Goal: Information Seeking & Learning: Learn about a topic

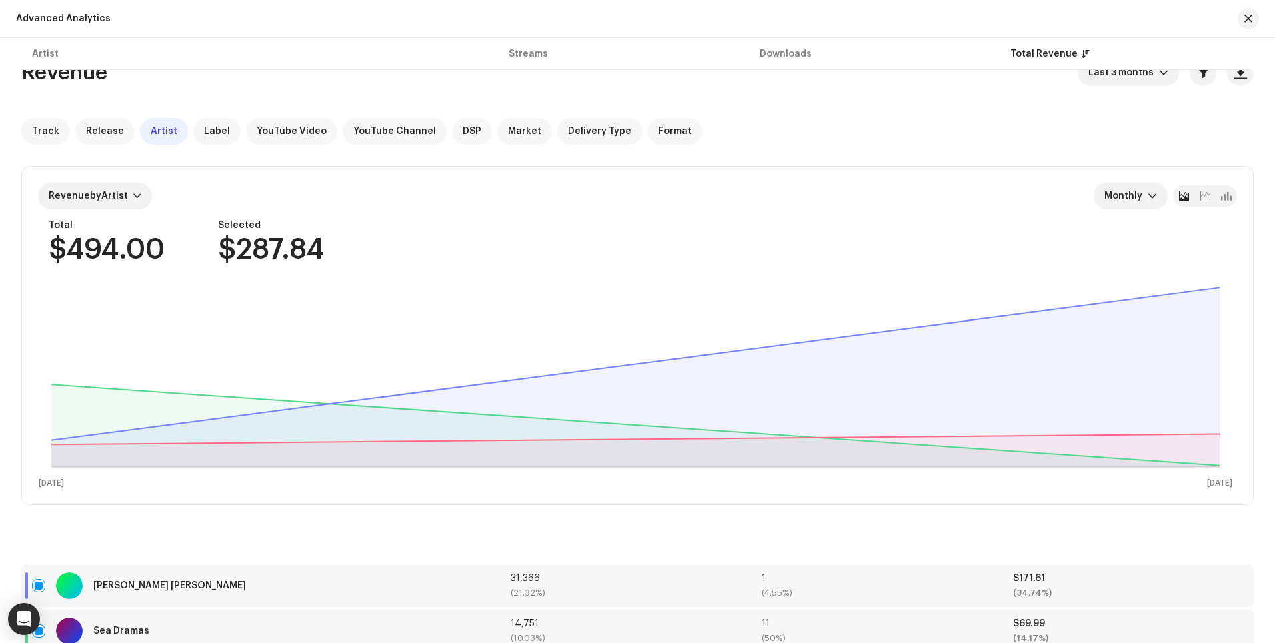
scroll to position [1393, 0]
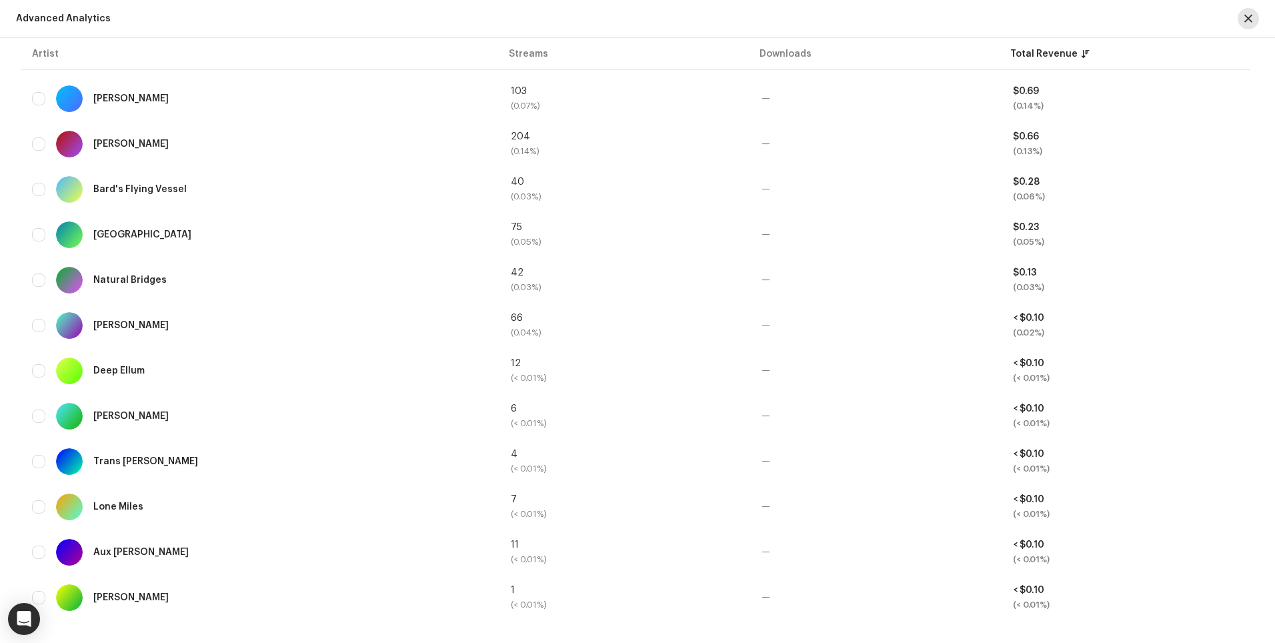
click at [1251, 18] on span "button" at bounding box center [1248, 18] width 8 height 11
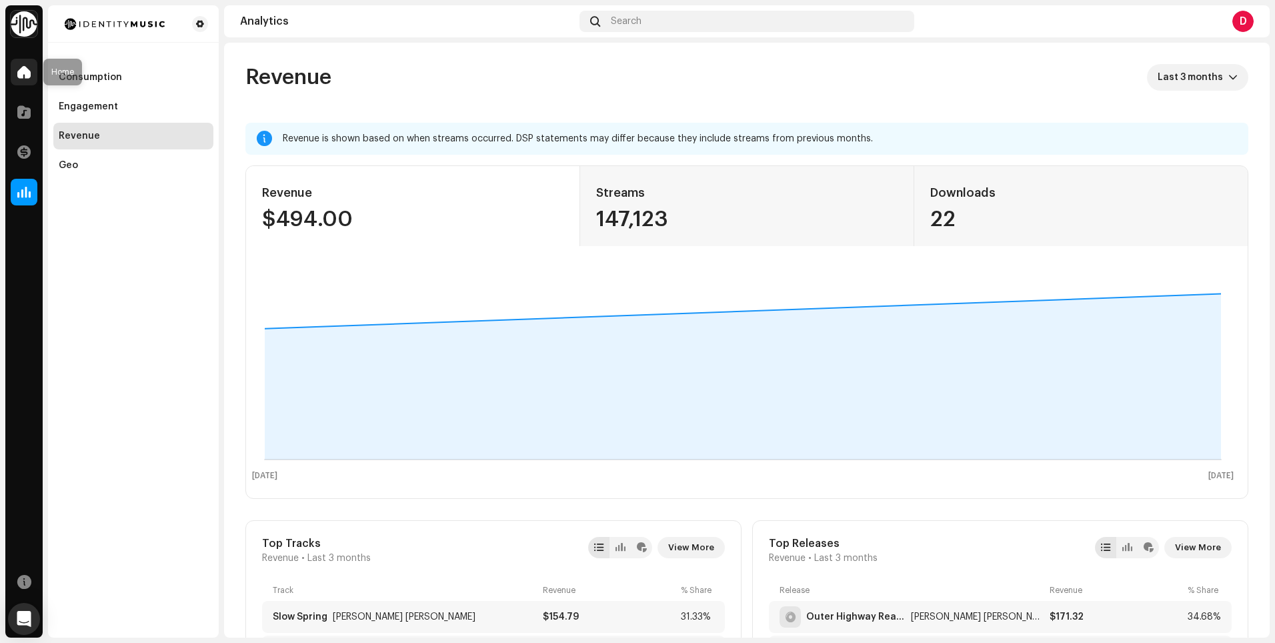
click at [27, 72] on span at bounding box center [23, 72] width 13 height 11
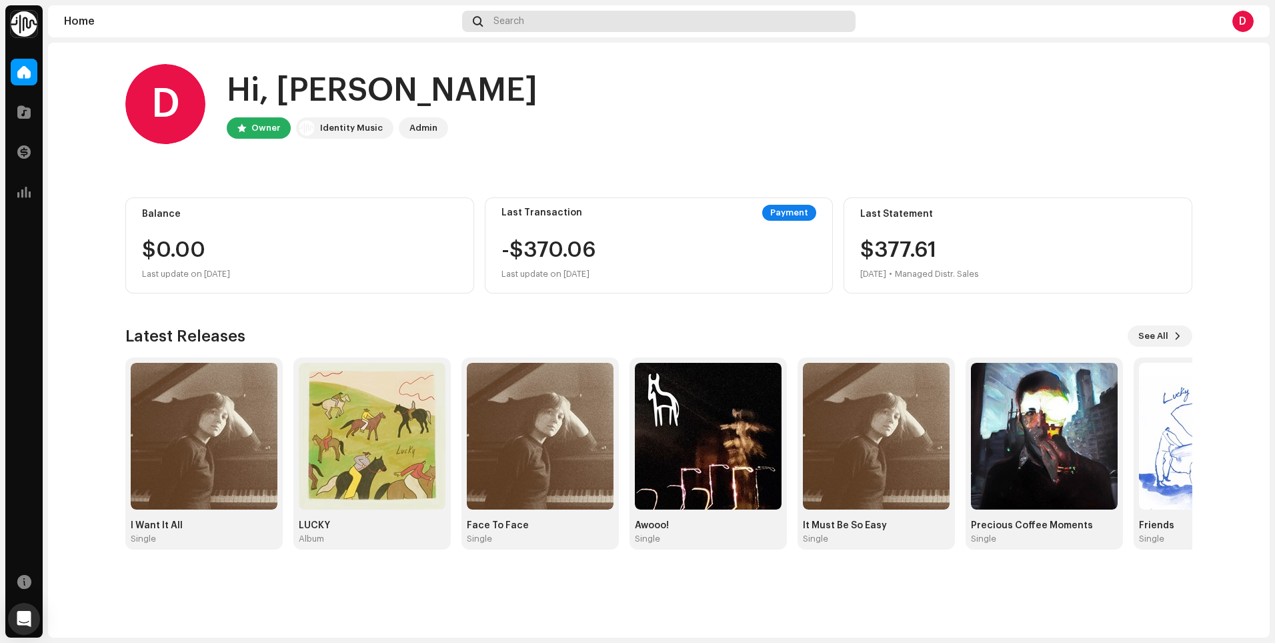
click at [547, 19] on div "Search" at bounding box center [658, 21] width 393 height 21
click at [20, 110] on span at bounding box center [23, 112] width 13 height 11
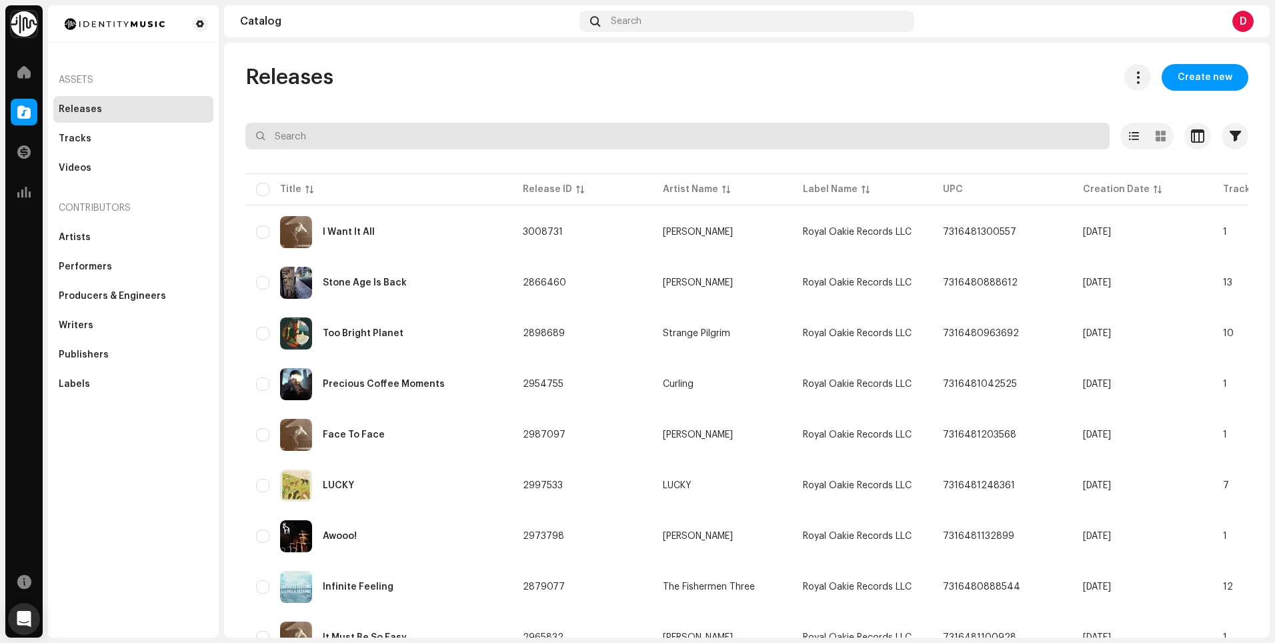
click at [457, 134] on input "text" at bounding box center [677, 136] width 864 height 27
type input "fog on mirror glass"
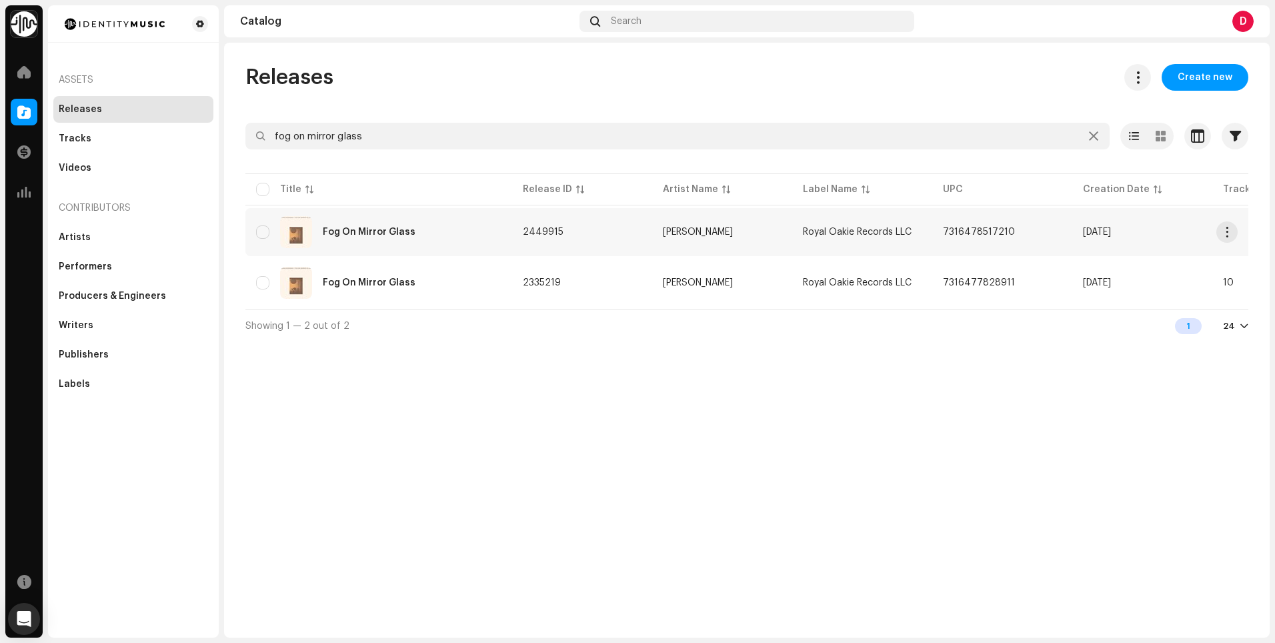
click at [425, 231] on div "Fog On Mirror Glass" at bounding box center [378, 232] width 245 height 32
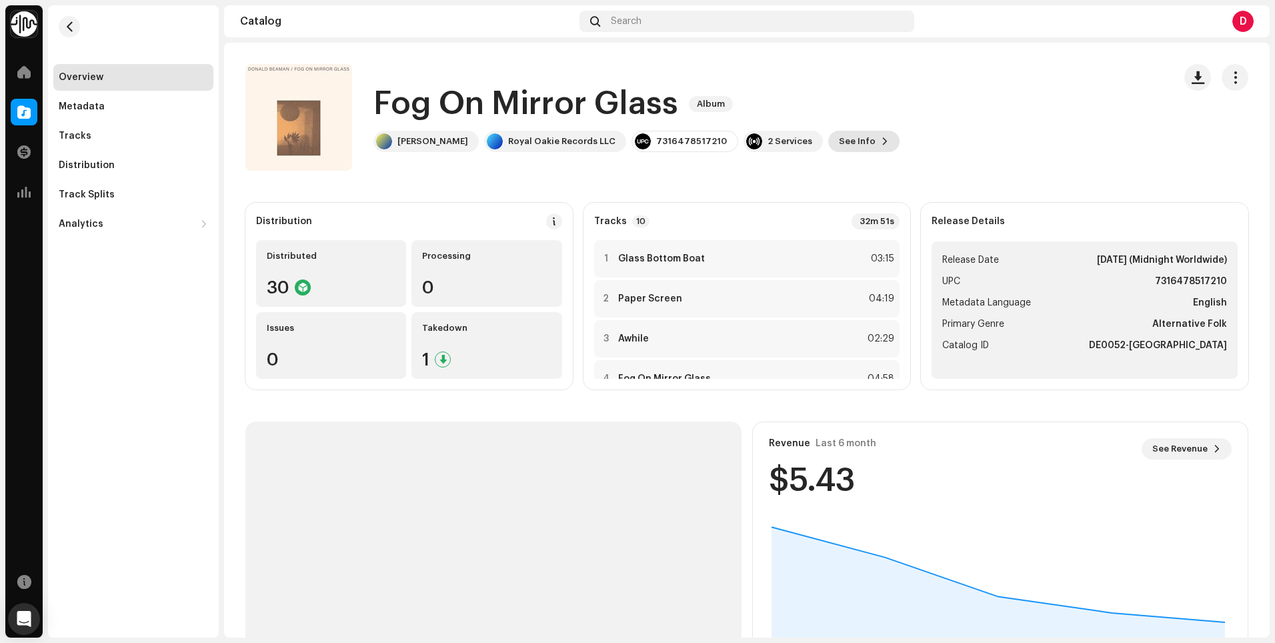
click at [839, 145] on span "See Info" at bounding box center [857, 141] width 37 height 27
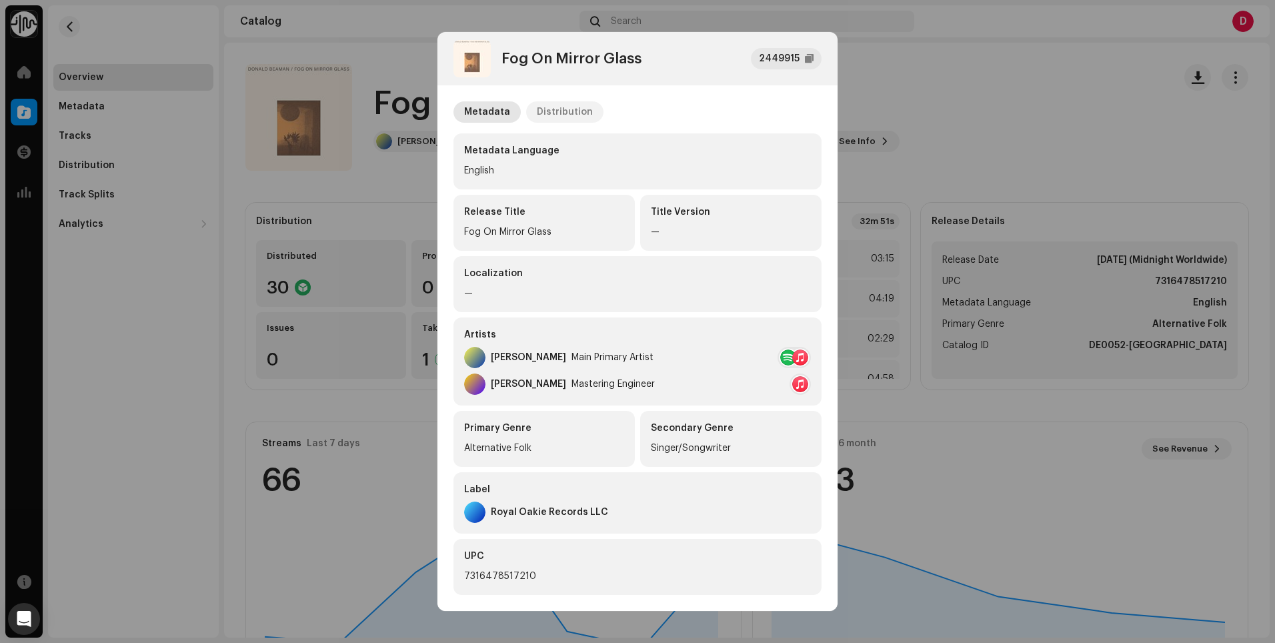
click at [561, 116] on div "Distribution" at bounding box center [565, 111] width 56 height 21
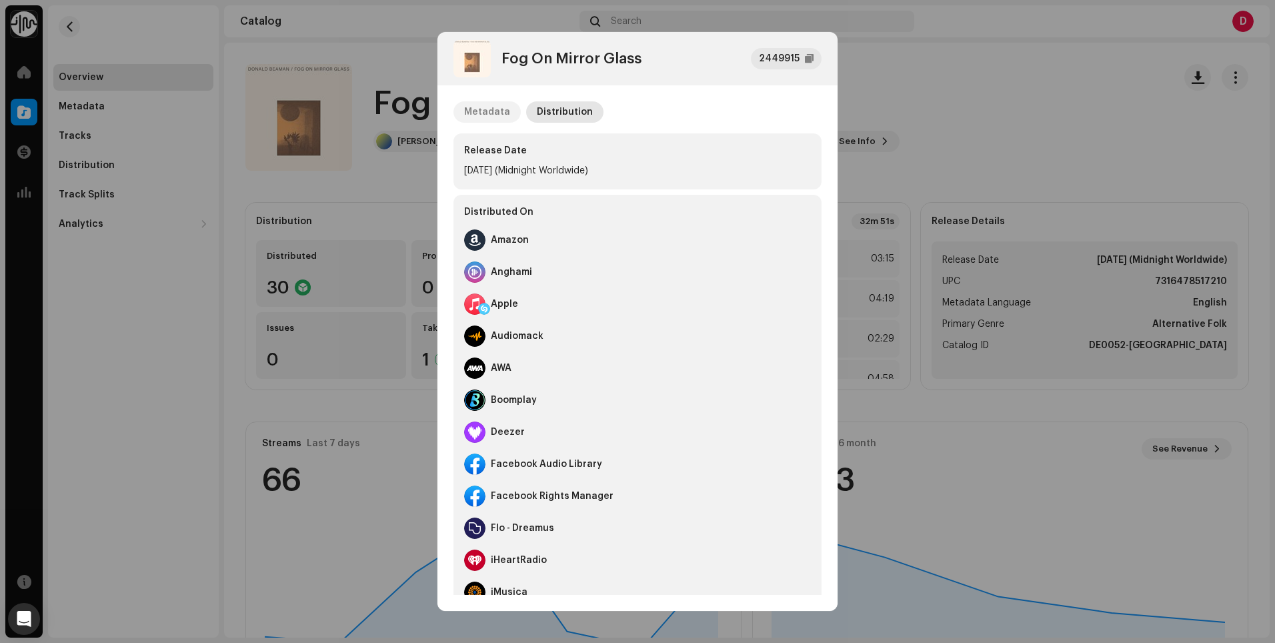
click at [467, 113] on div "Metadata" at bounding box center [487, 111] width 46 height 21
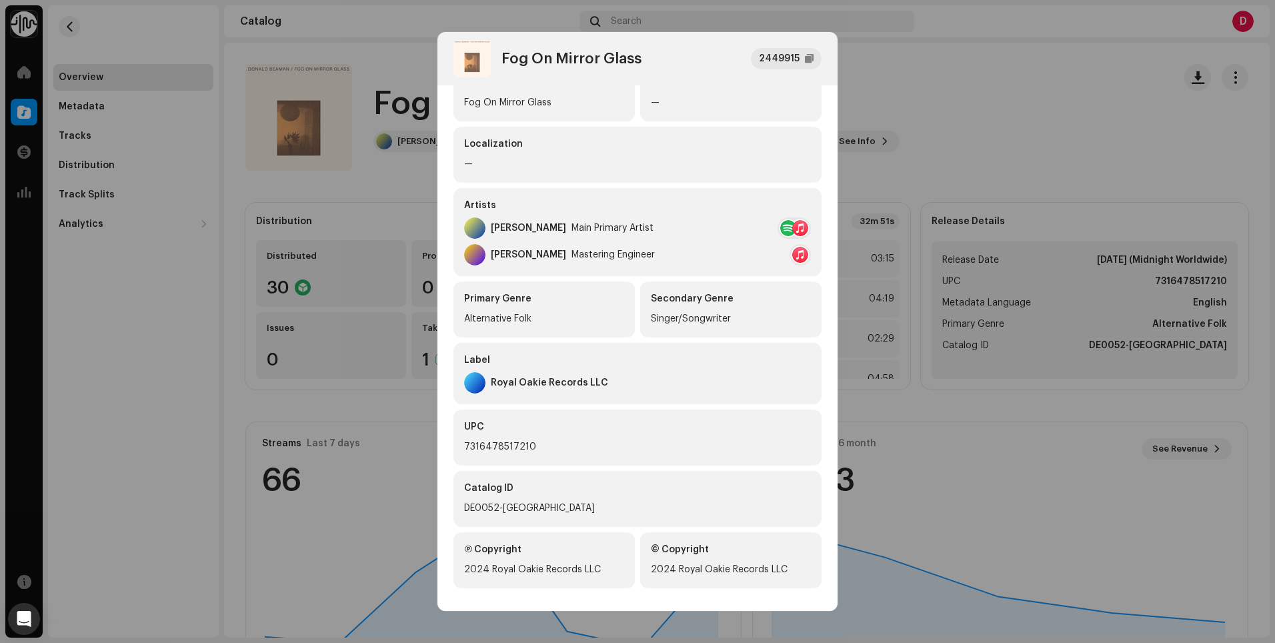
scroll to position [139, 0]
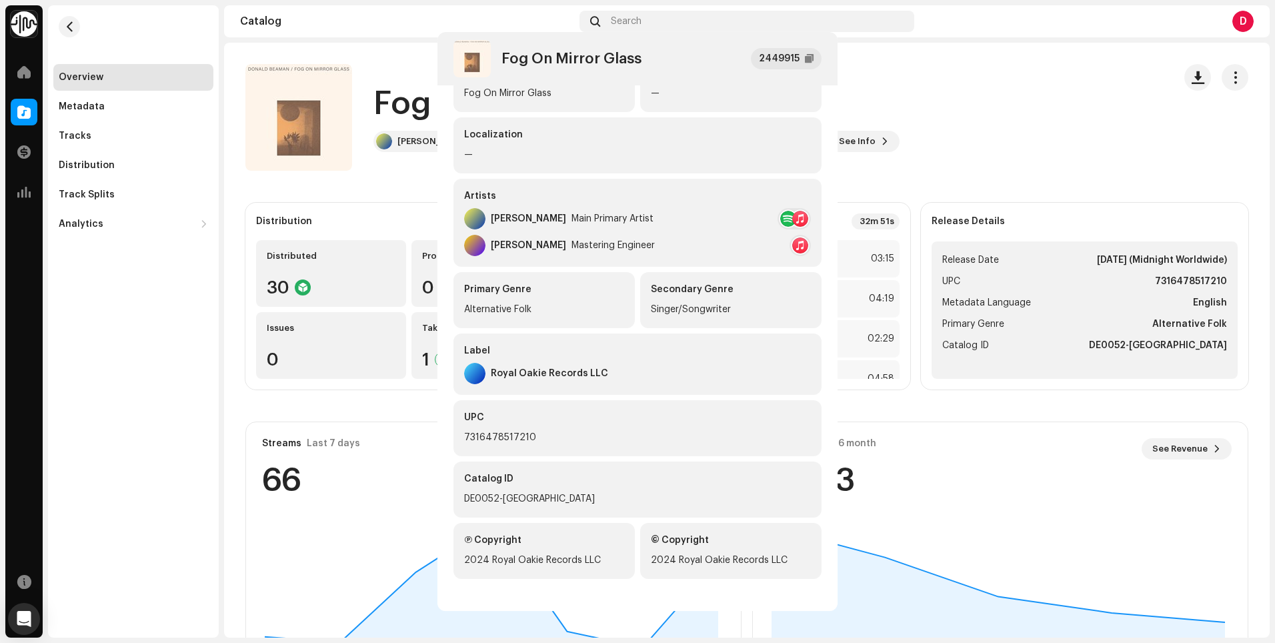
click at [953, 80] on div "Fog On Mirror Glass 2449915 Metadata Distribution Metadata Language English Rel…" at bounding box center [637, 321] width 1275 height 643
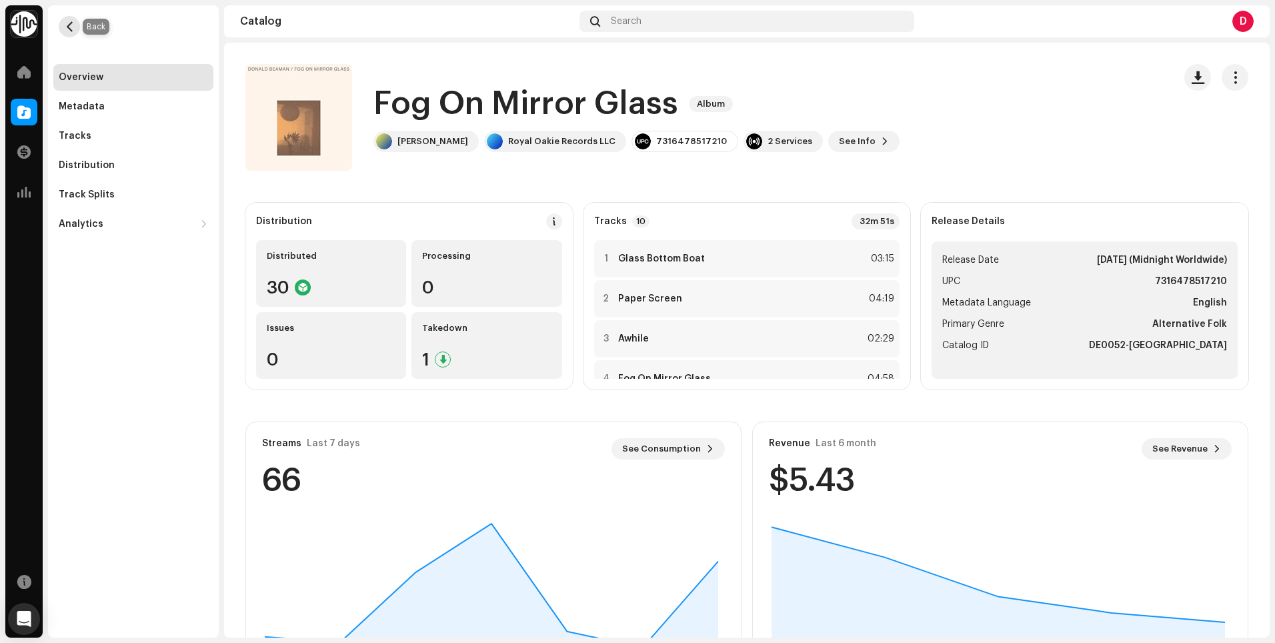
click at [69, 25] on span "button" at bounding box center [70, 26] width 10 height 11
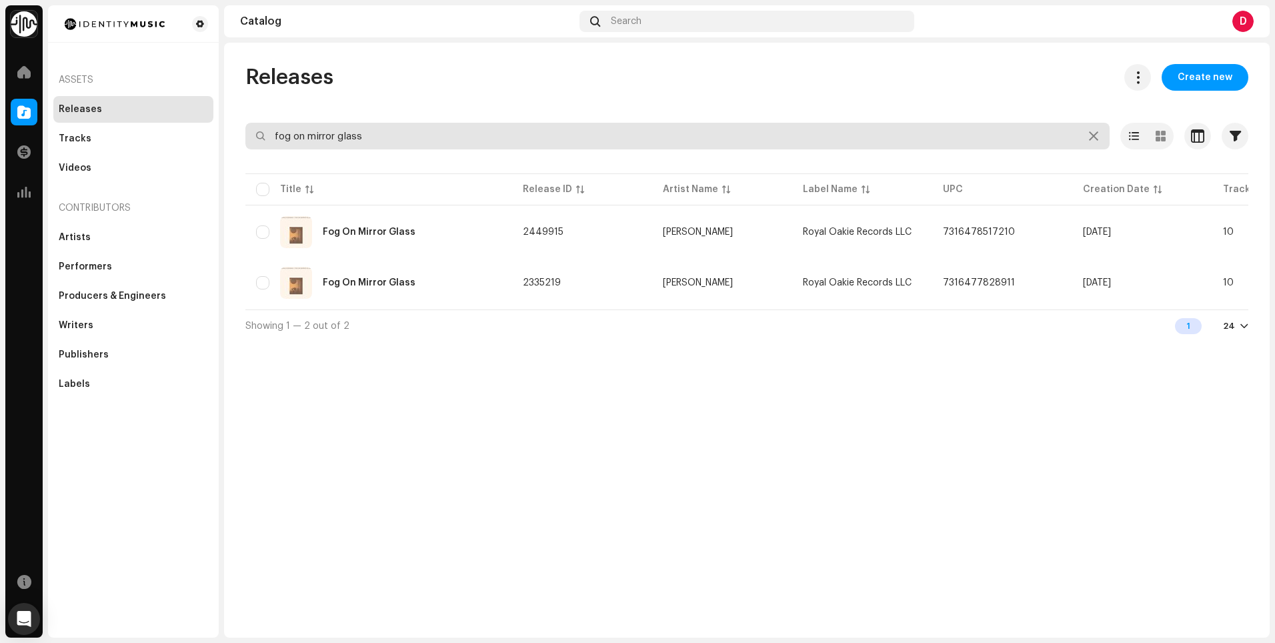
click at [430, 137] on input "fog on mirror glass" at bounding box center [677, 136] width 864 height 27
drag, startPoint x: 388, startPoint y: 137, endPoint x: 191, endPoint y: 129, distance: 197.5
click at [191, 129] on div "Royal Oakie Records LLC Home Catalog Transactions Analytics Resources Assets Re…" at bounding box center [637, 321] width 1275 height 643
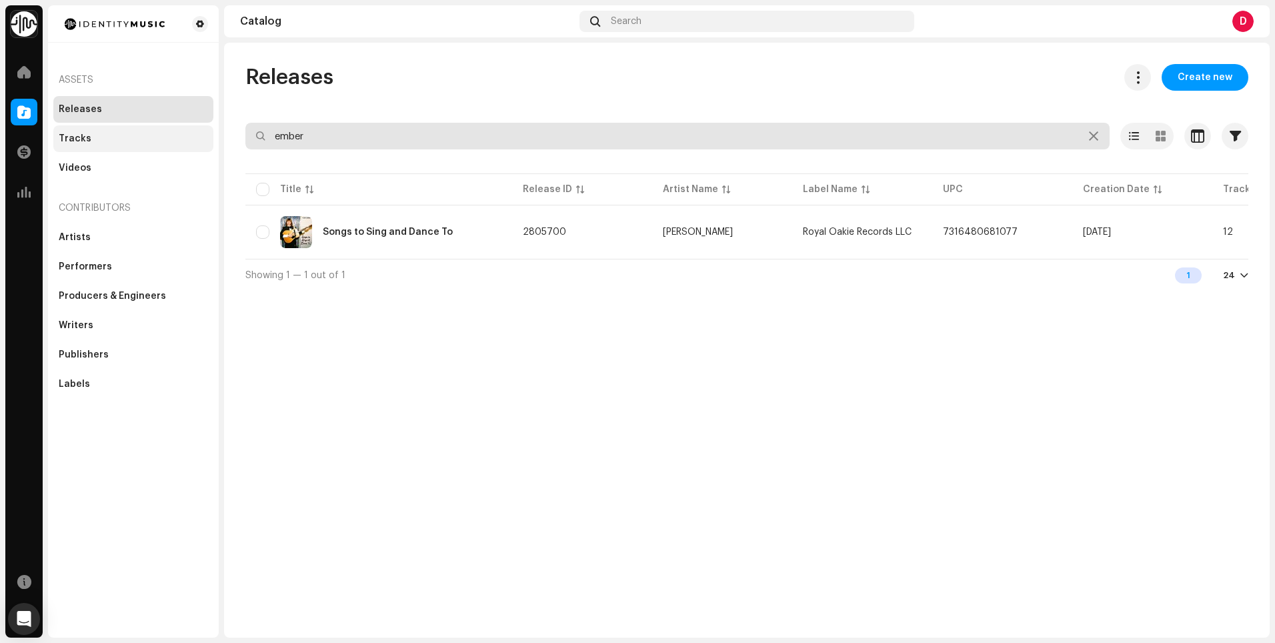
type input "embers"
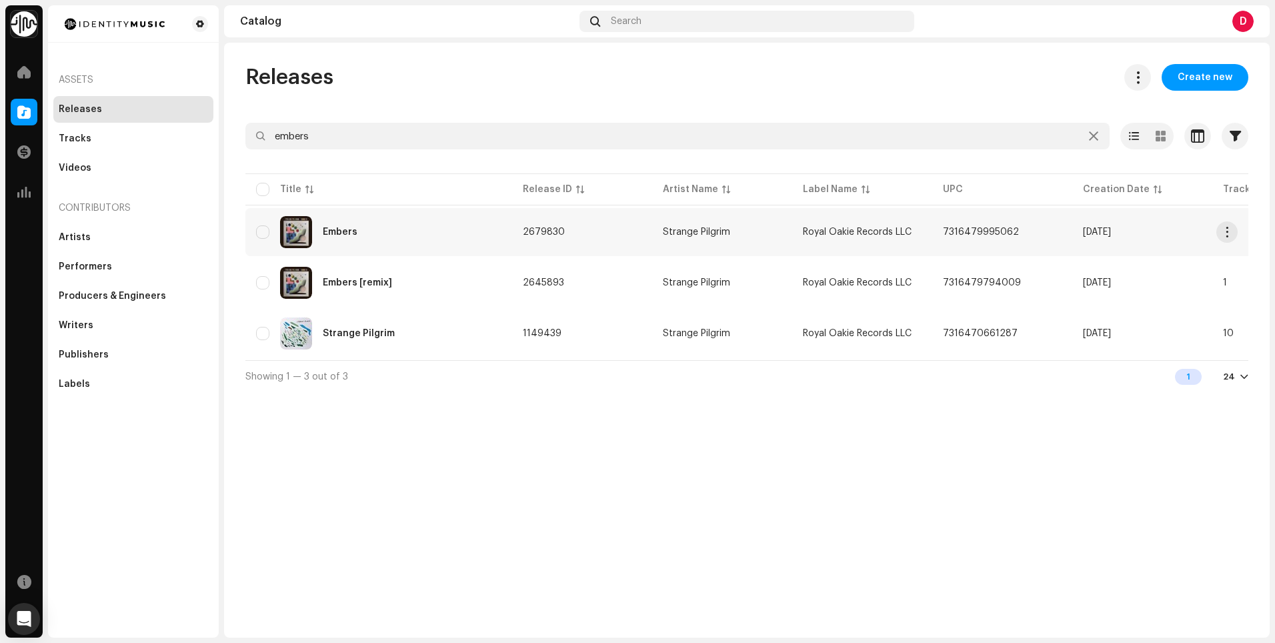
click at [407, 238] on div "Embers" at bounding box center [378, 232] width 245 height 32
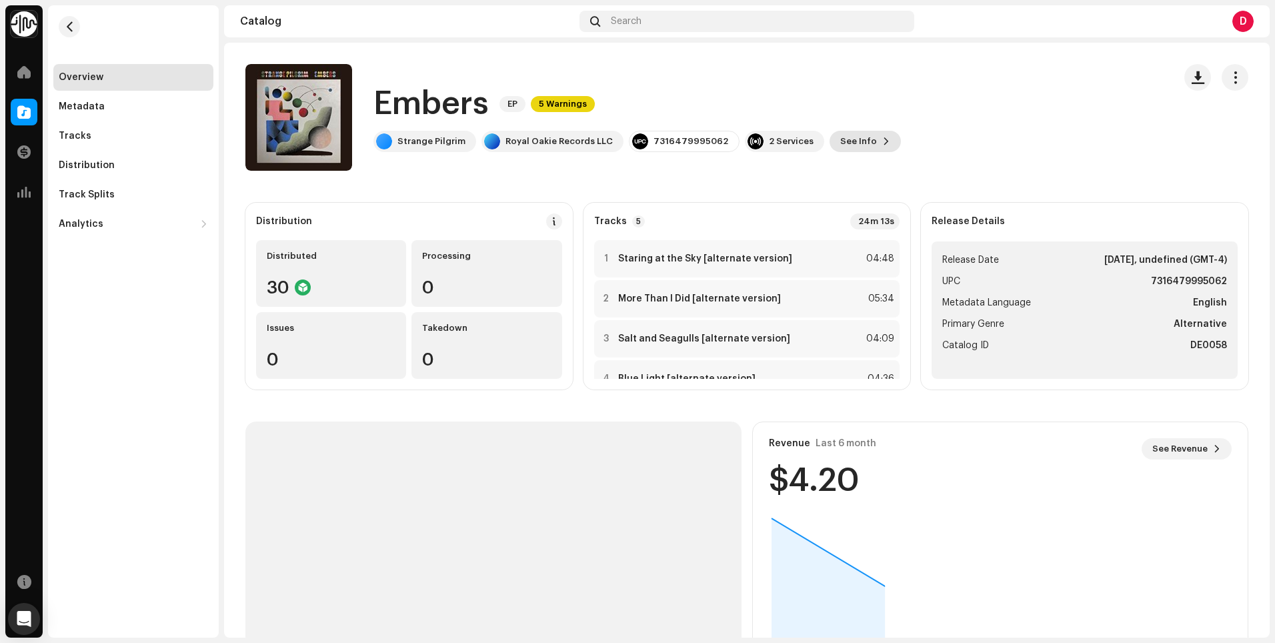
click at [843, 141] on span "See Info" at bounding box center [858, 141] width 37 height 27
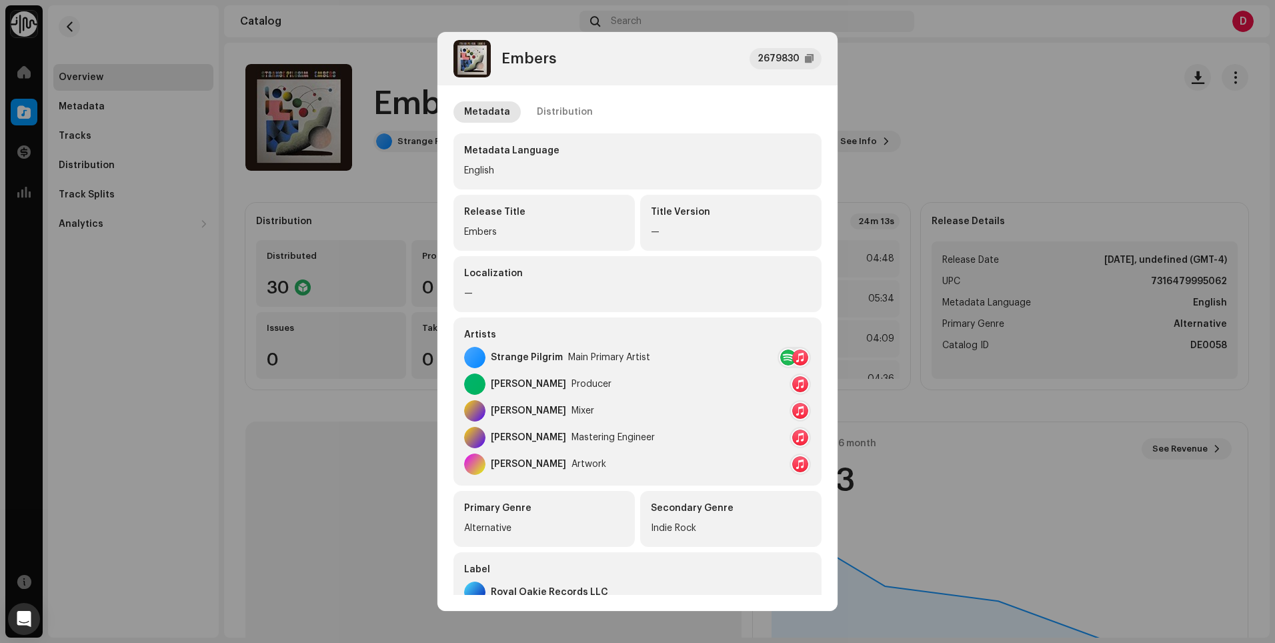
scroll to position [219, 0]
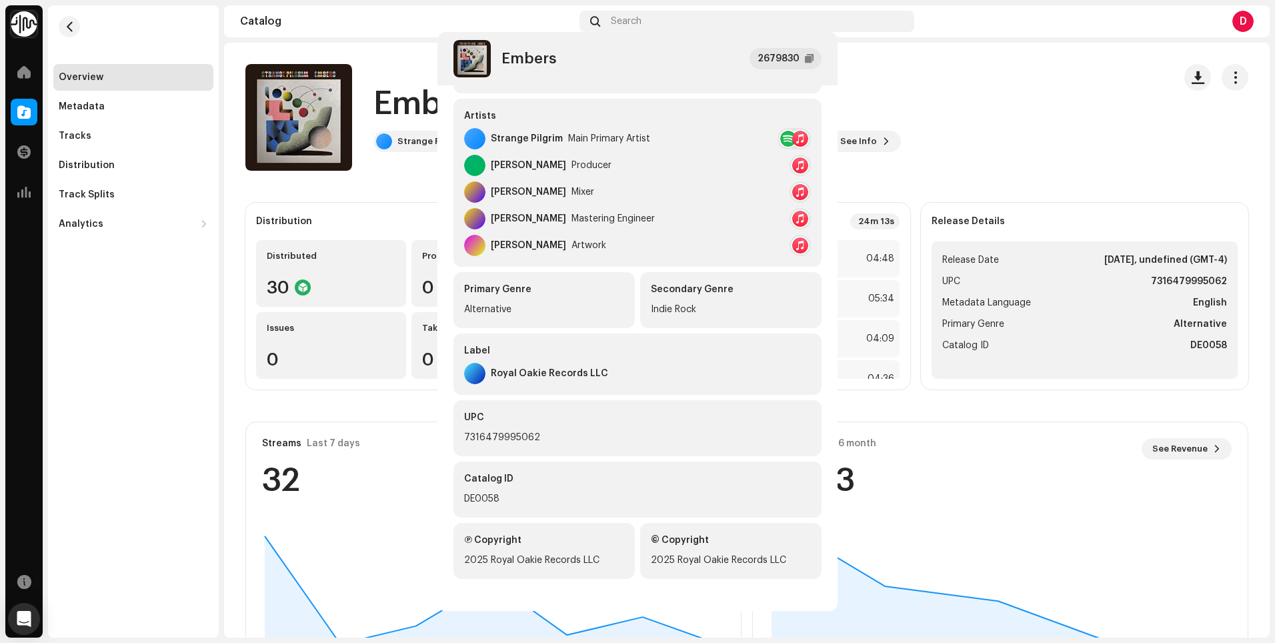
click at [895, 171] on div "Embers 2679830 Metadata Distribution Metadata Language English Release Title Em…" at bounding box center [637, 321] width 1275 height 643
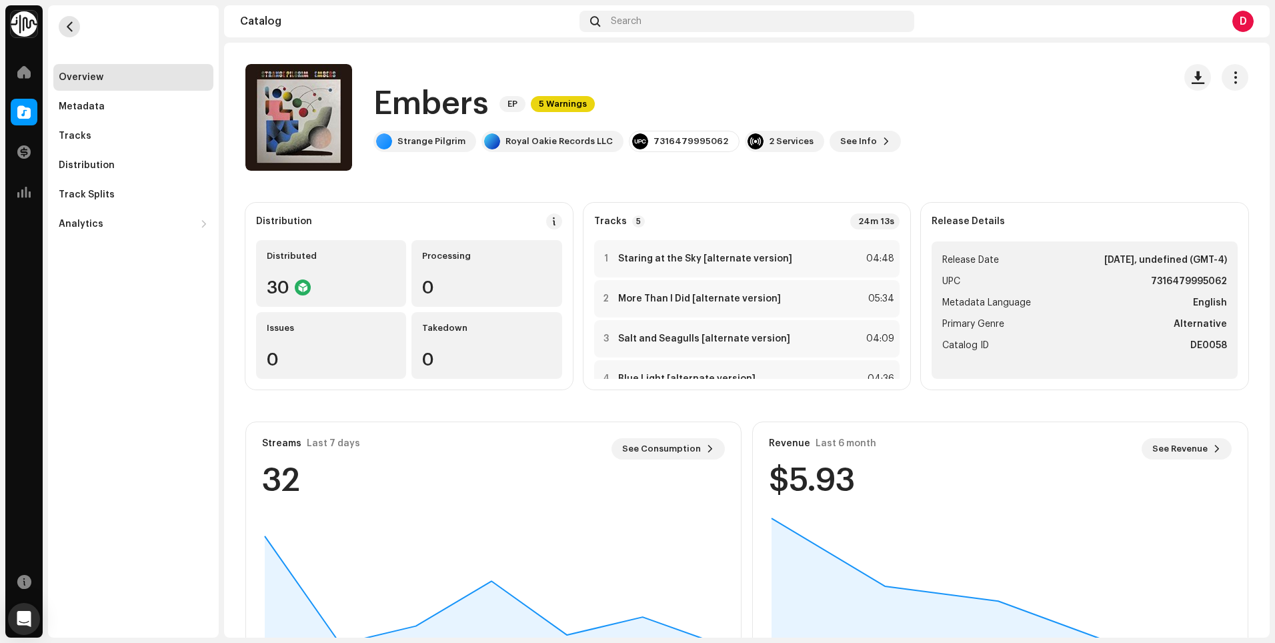
click at [62, 21] on button "button" at bounding box center [69, 26] width 21 height 21
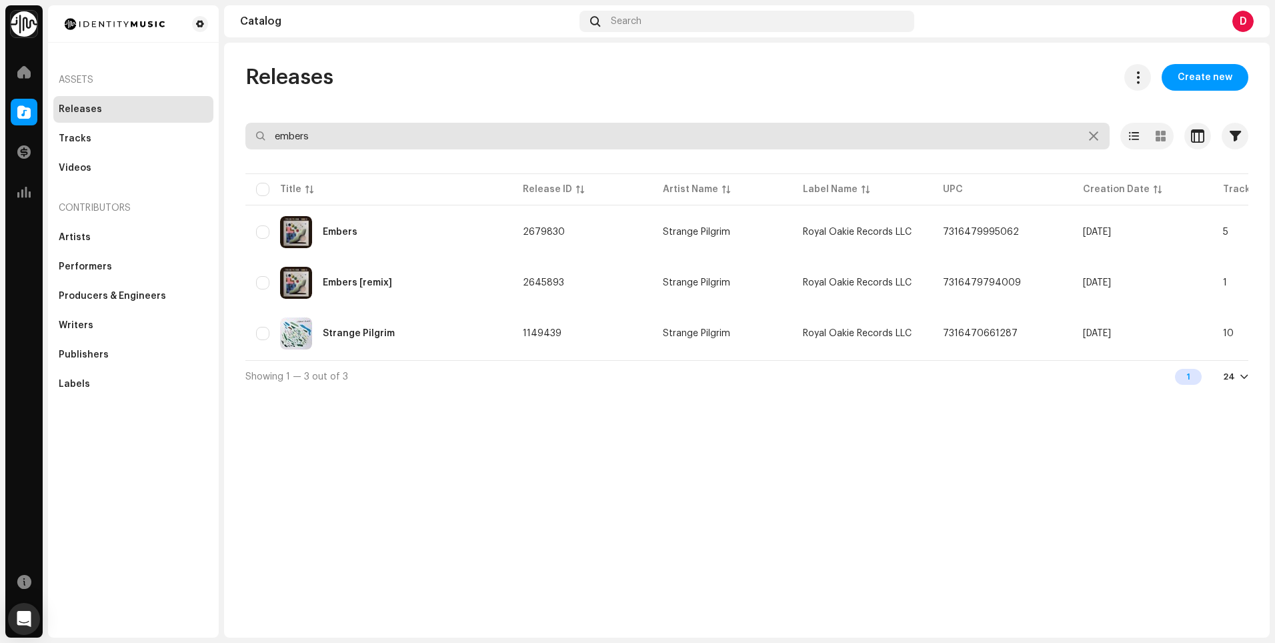
drag, startPoint x: 539, startPoint y: 131, endPoint x: 249, endPoint y: 136, distance: 289.4
click at [249, 136] on input "embers" at bounding box center [677, 136] width 864 height 27
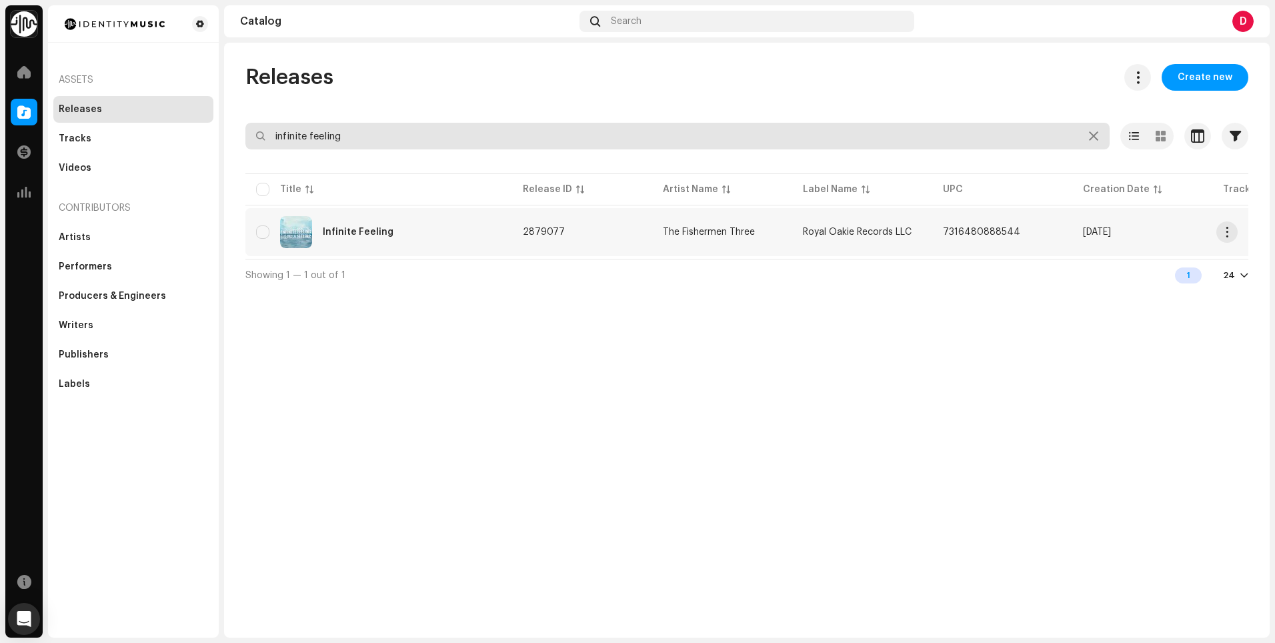
type input "infinite feeling"
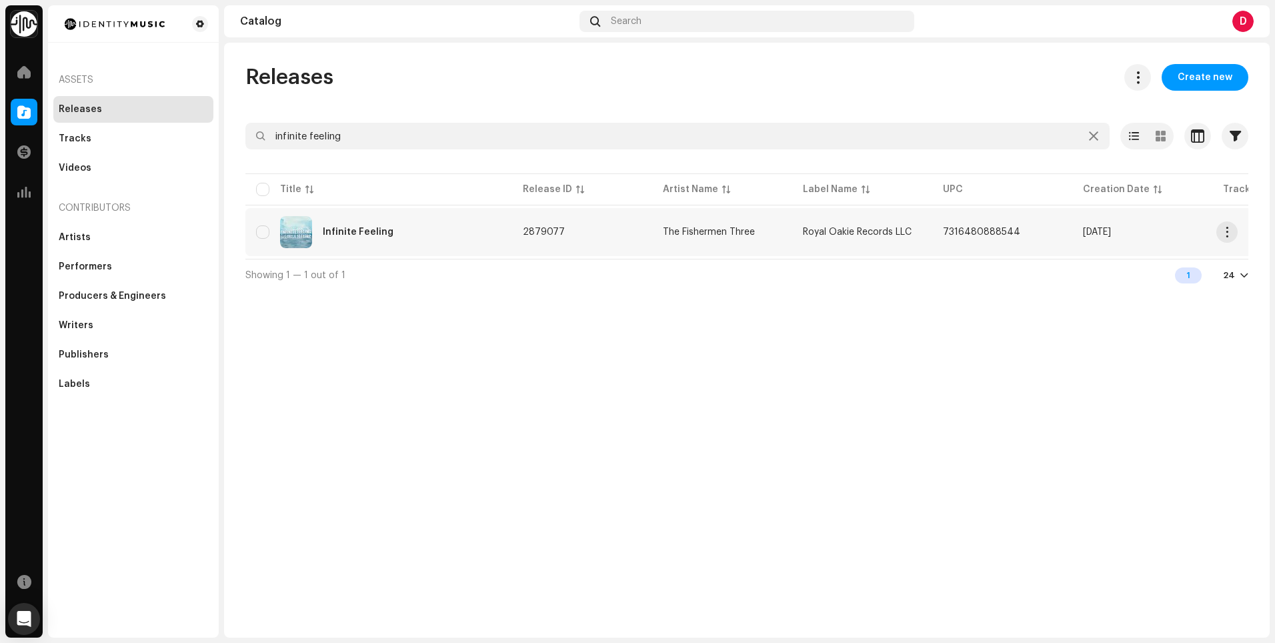
click at [384, 231] on div "Infinite Feeling" at bounding box center [358, 231] width 71 height 9
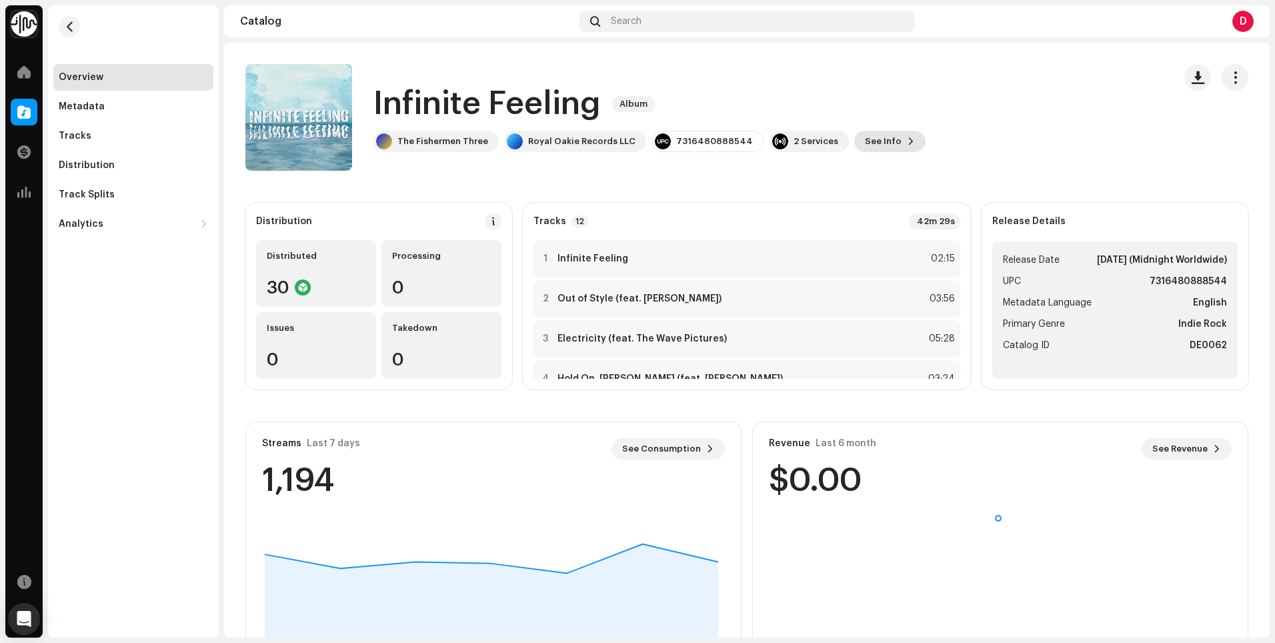
click at [865, 136] on span "See Info" at bounding box center [883, 141] width 37 height 27
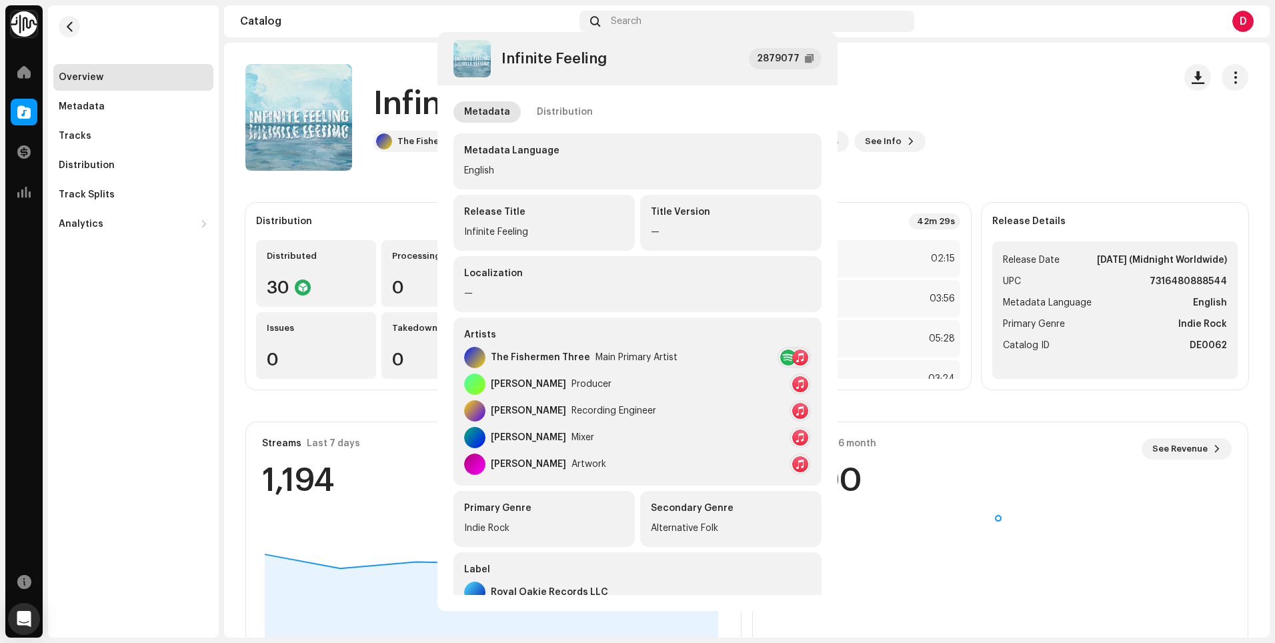
click at [928, 172] on div "Infinite Feeling 2879077 Metadata Distribution Metadata Language English Releas…" at bounding box center [637, 321] width 1275 height 643
